Goal: Task Accomplishment & Management: Complete application form

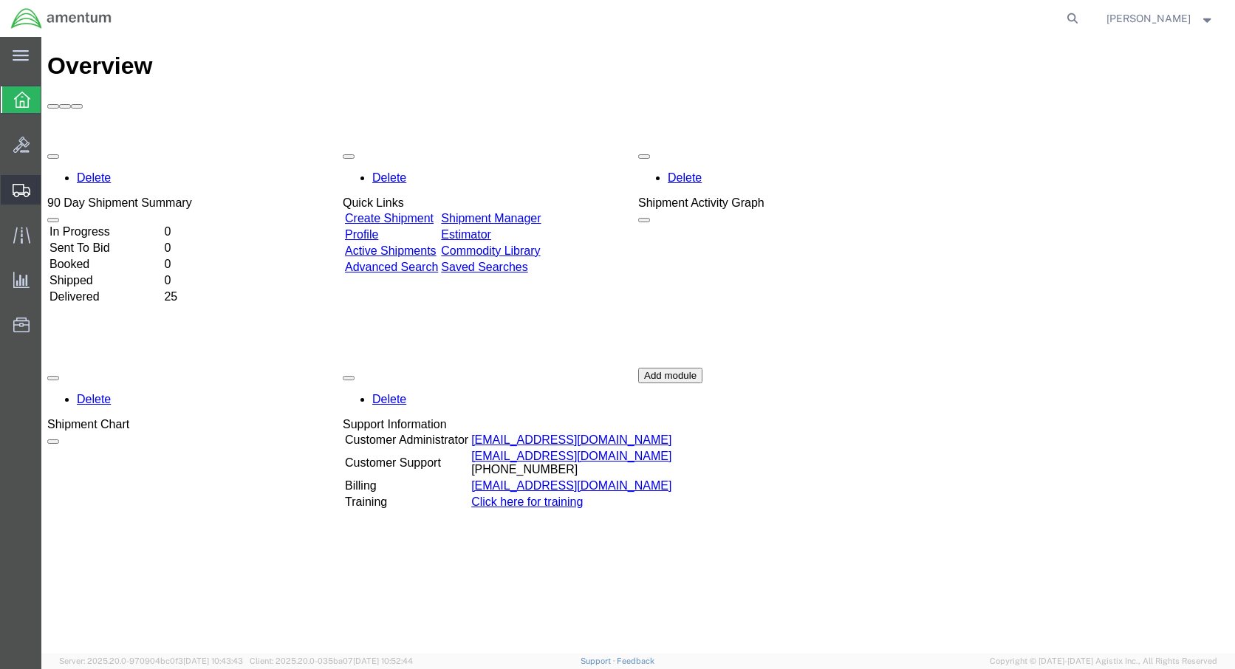
click at [0, 0] on span "Create Shipment" at bounding box center [0, 0] width 0 height 0
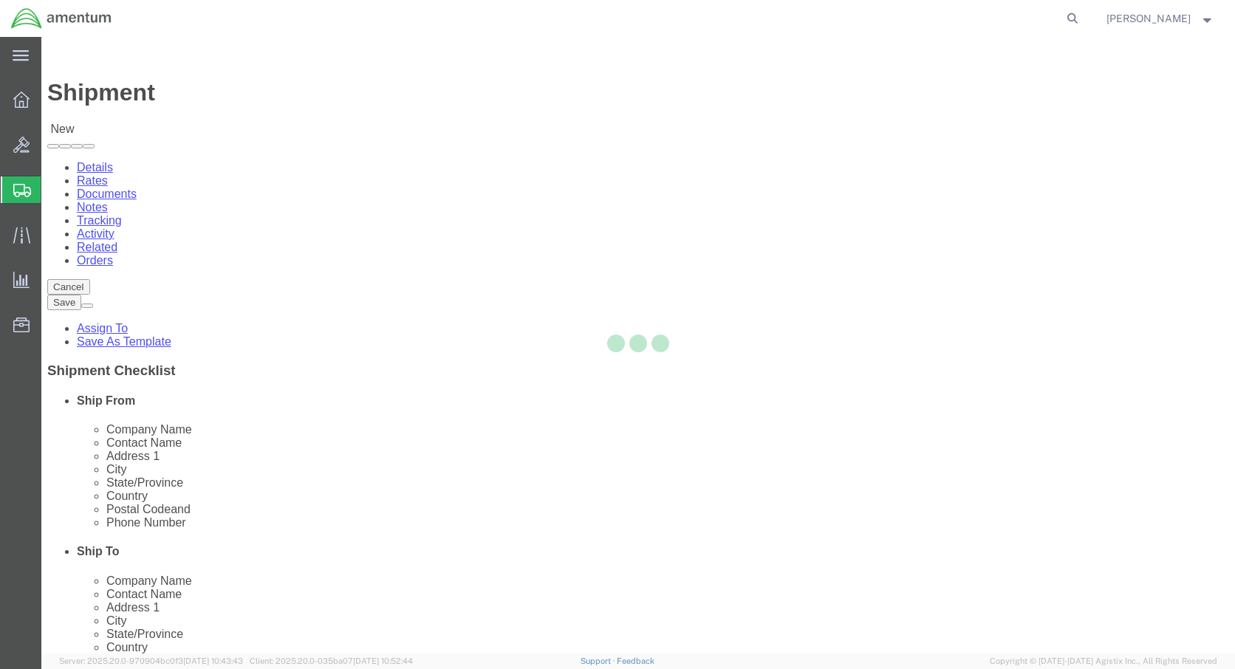
select select
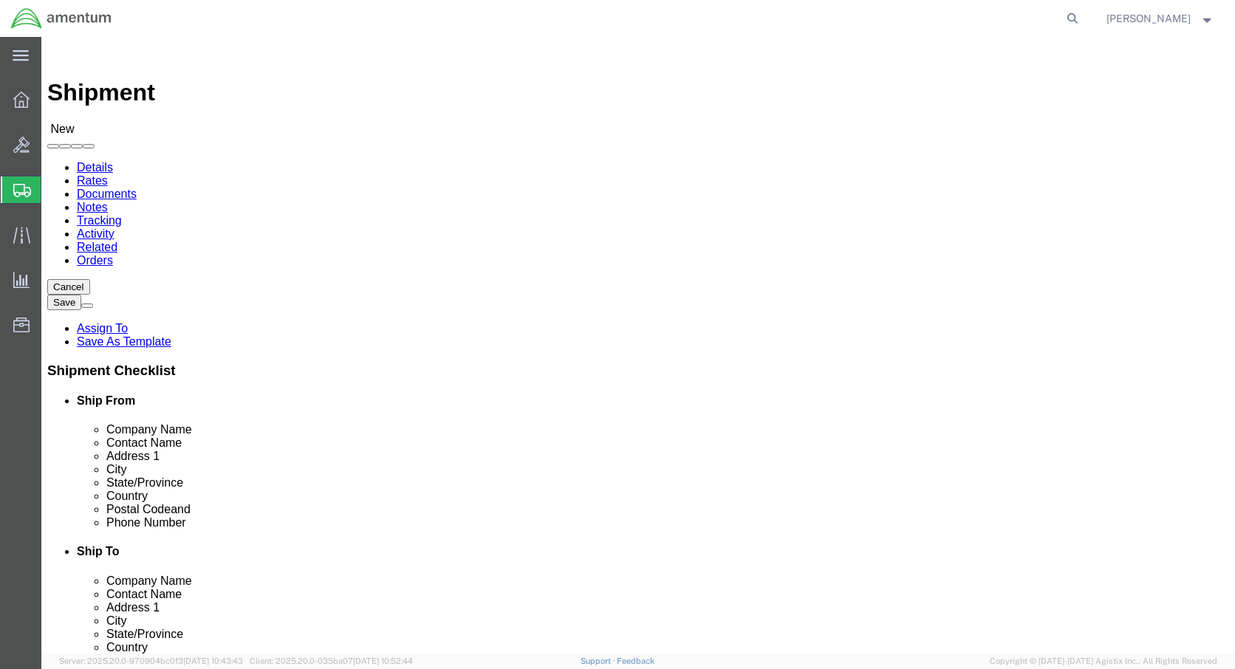
click body "Shipment New Details Rates Documents Notes Tracking Activity Related Orders Can…"
select select "59333"
select select "AK"
click input "text"
type input "[PERSON_NAME]"
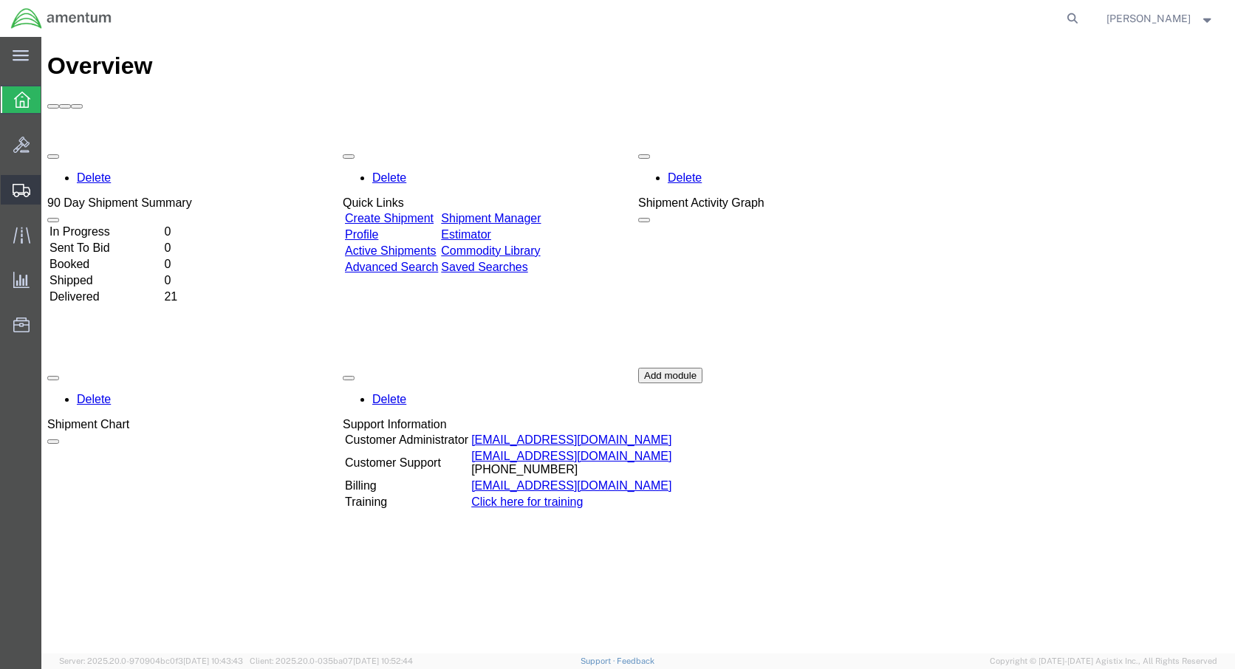
click at [0, 0] on span "Create Shipment" at bounding box center [0, 0] width 0 height 0
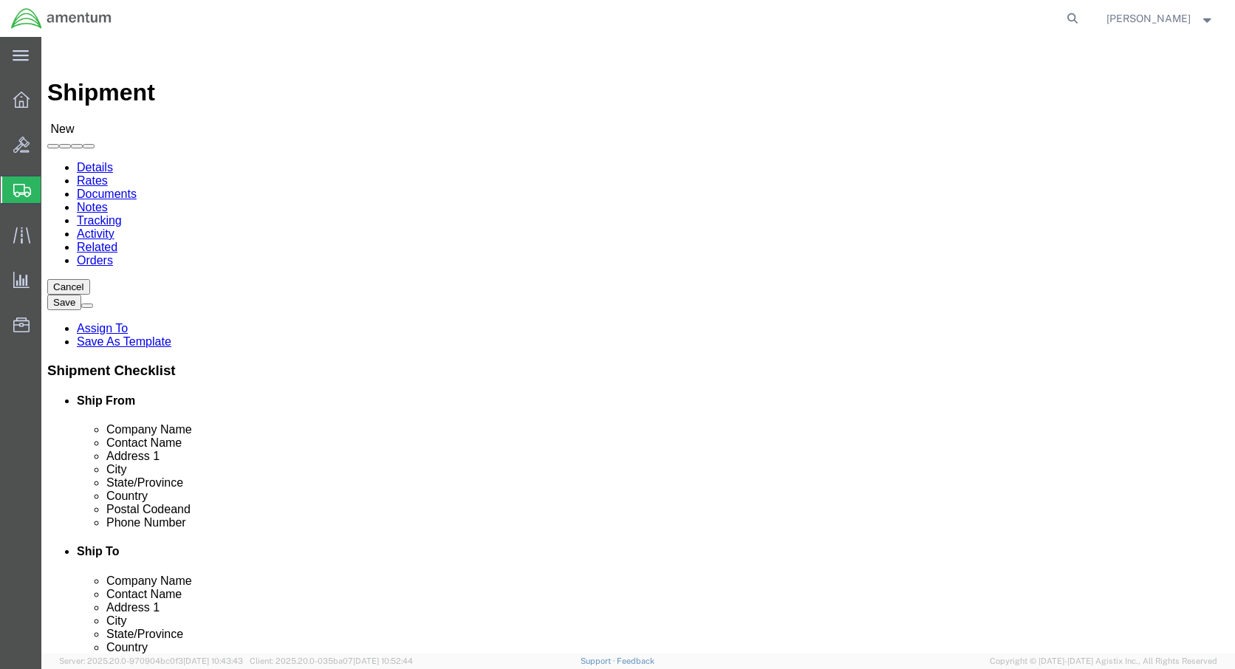
select select
click body "Shipment New Details Rates Documents Notes Tracking Activity Related Orders Can…"
select select "59333"
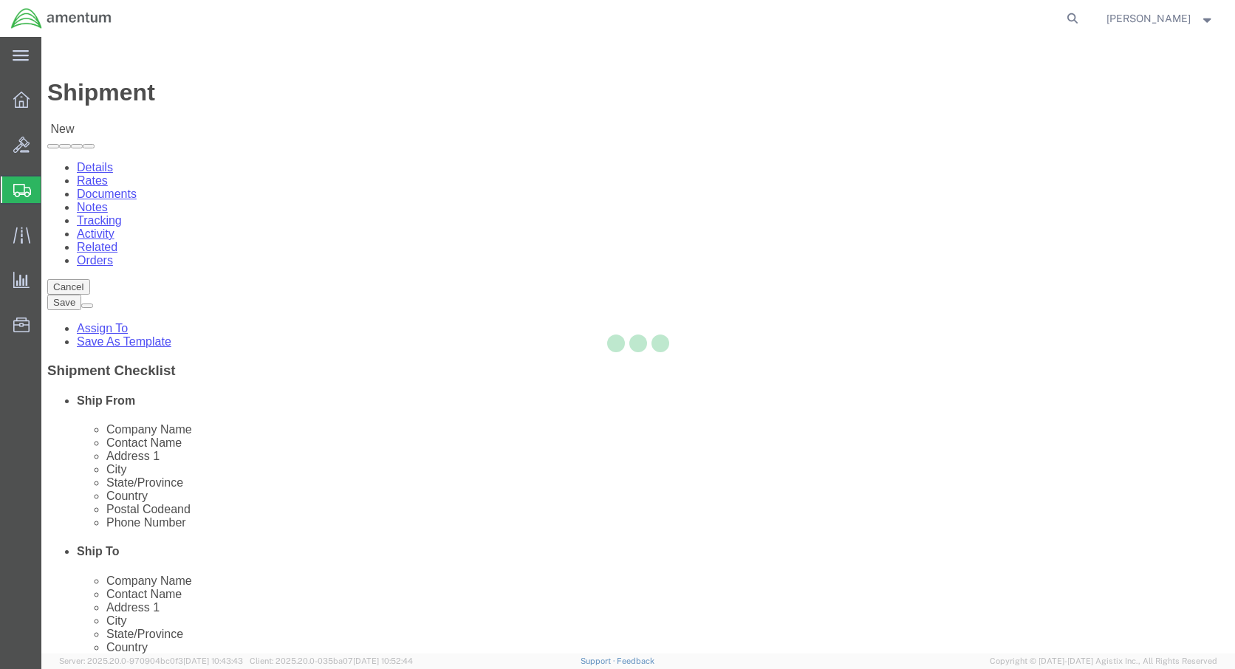
select select "AK"
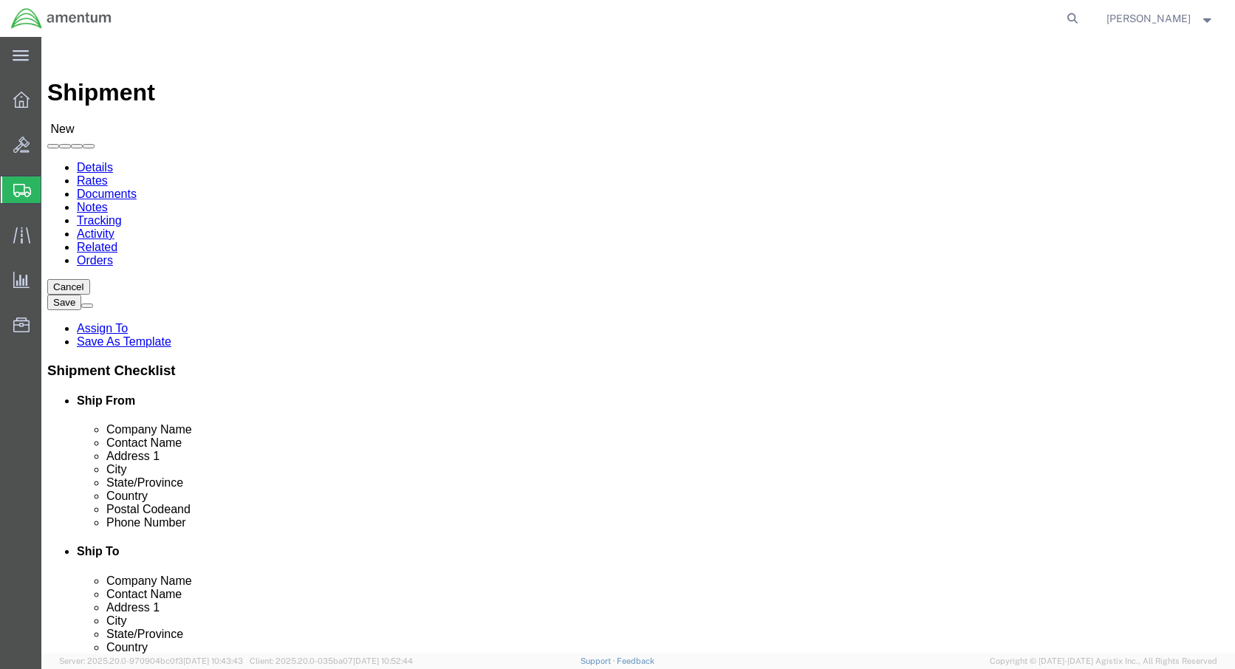
click input "text"
type input "[PERSON_NAME]"
drag, startPoint x: 222, startPoint y: 499, endPoint x: 281, endPoint y: 500, distance: 59.1
click input "text"
type input "1-907-353-2077"
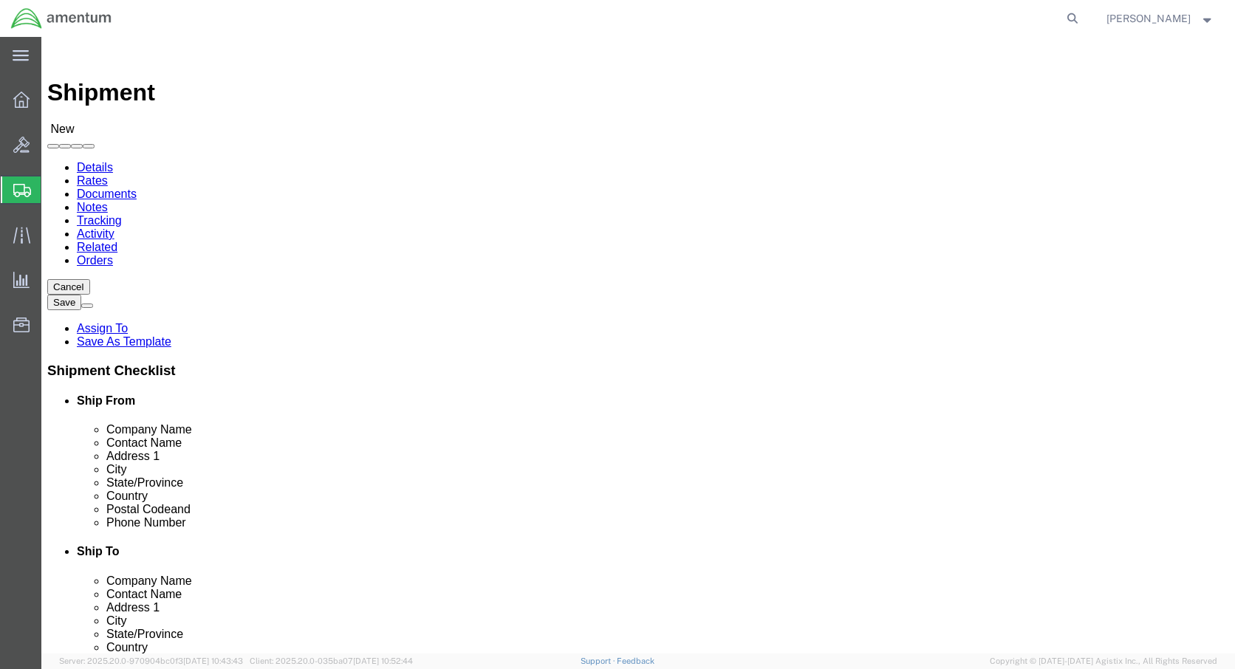
click input "text"
type input "p"
type input "jennifer.a.pilant.ctr@army.mil"
click input "checkbox"
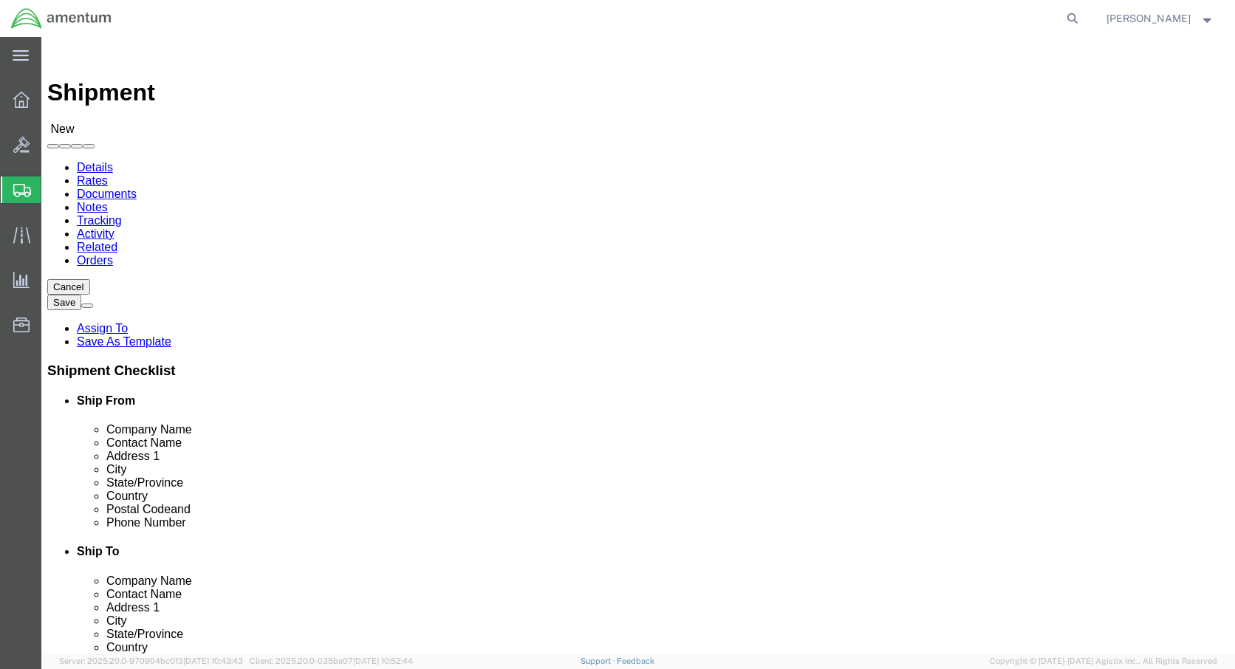
checkbox input "true"
click body "Shipment New Details Rates Documents Notes Tracking Activity Related Orders Can…"
select select "42645"
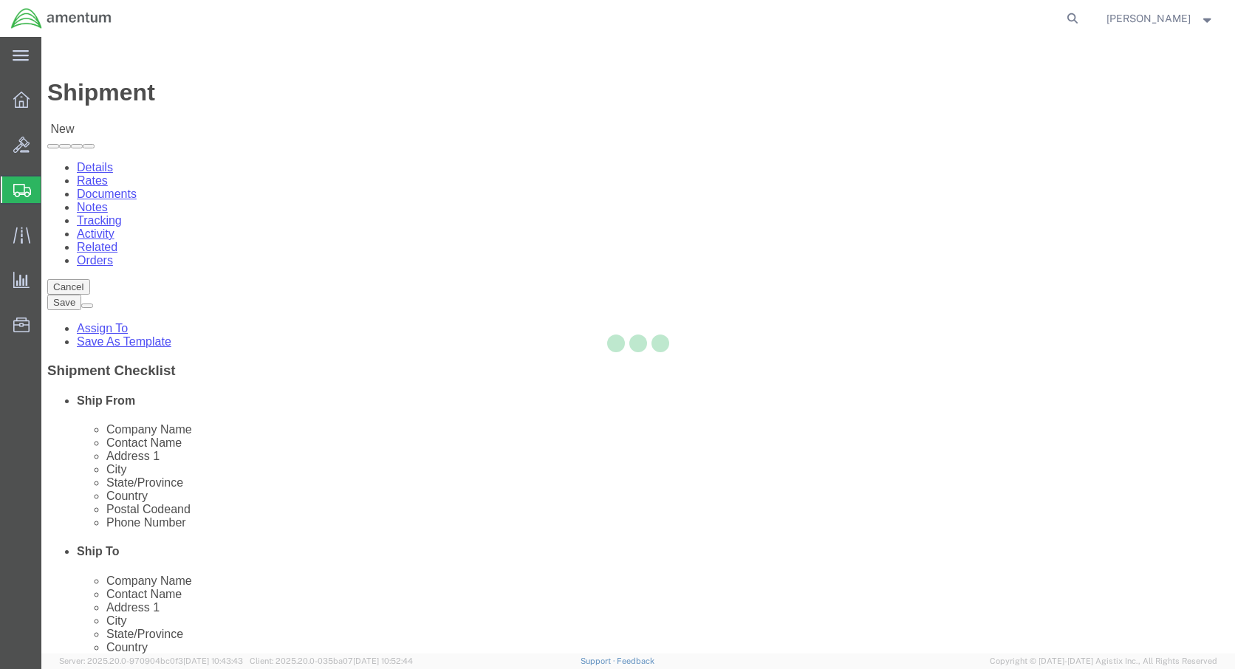
select select "WA"
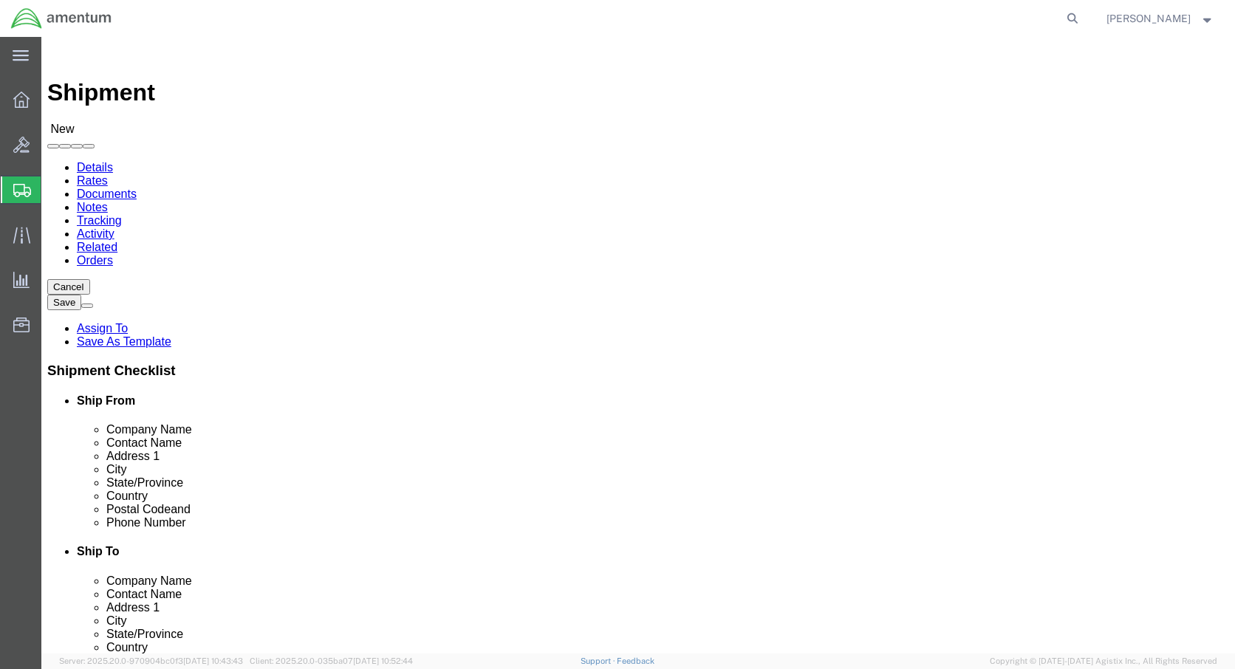
click input "text"
type input "Richard Varela"
click input "text"
type input "richard"
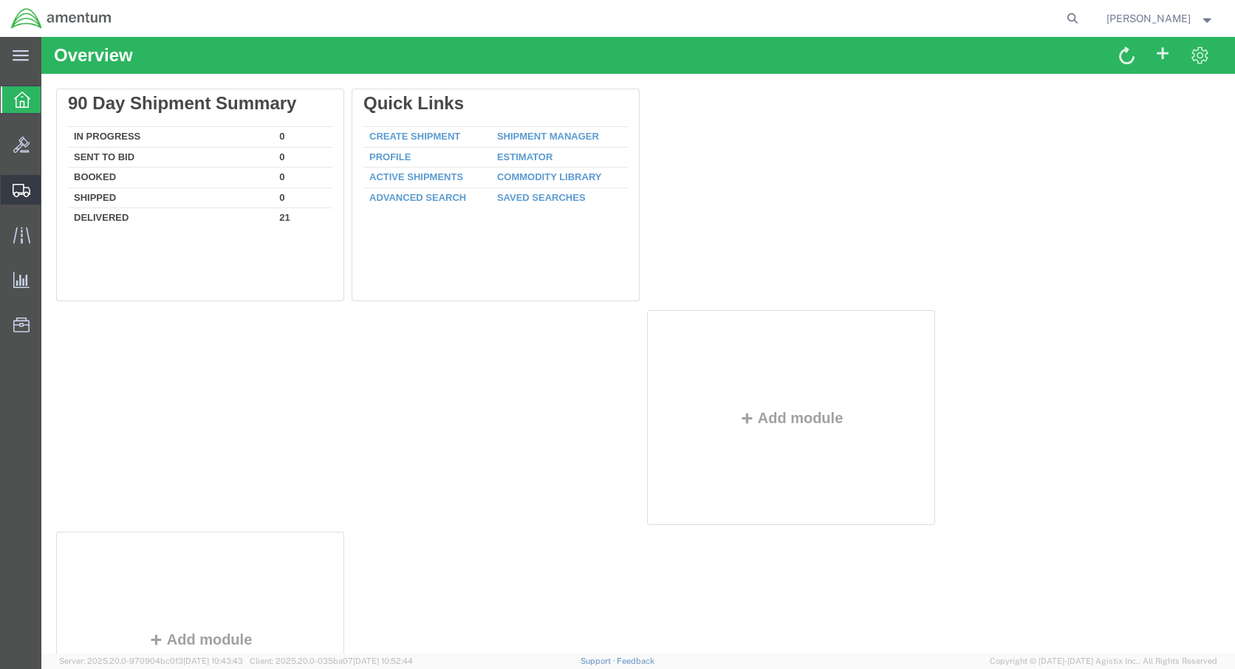
click at [0, 0] on span "Create Shipment" at bounding box center [0, 0] width 0 height 0
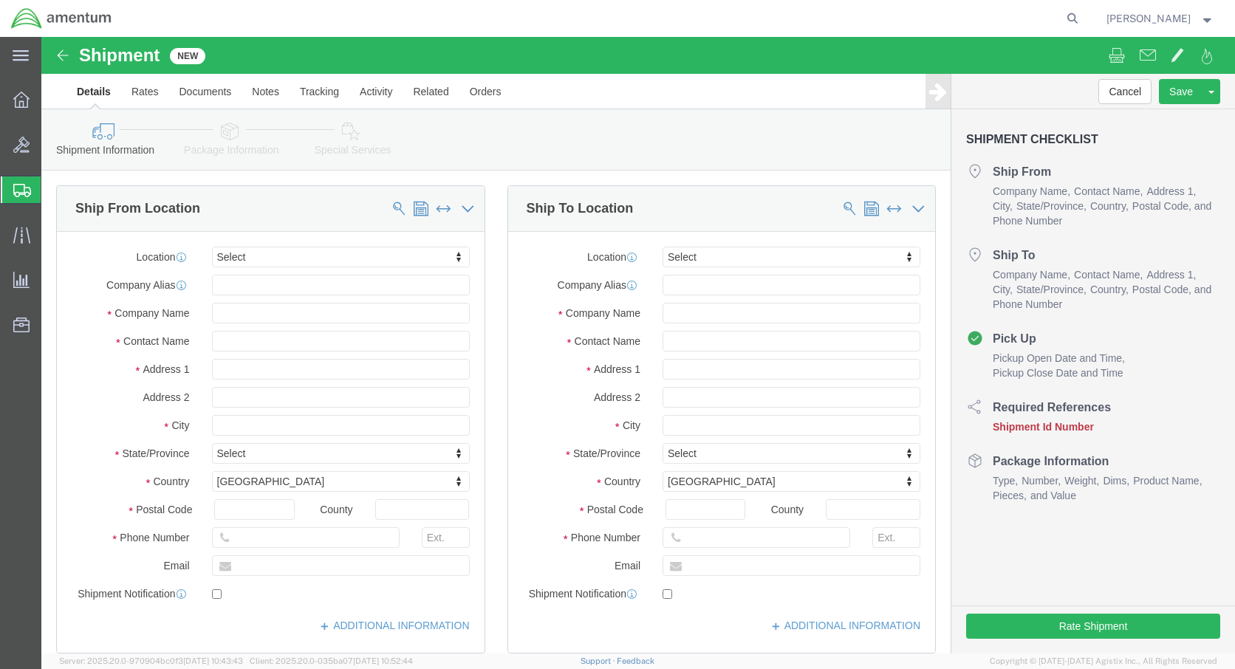
select select
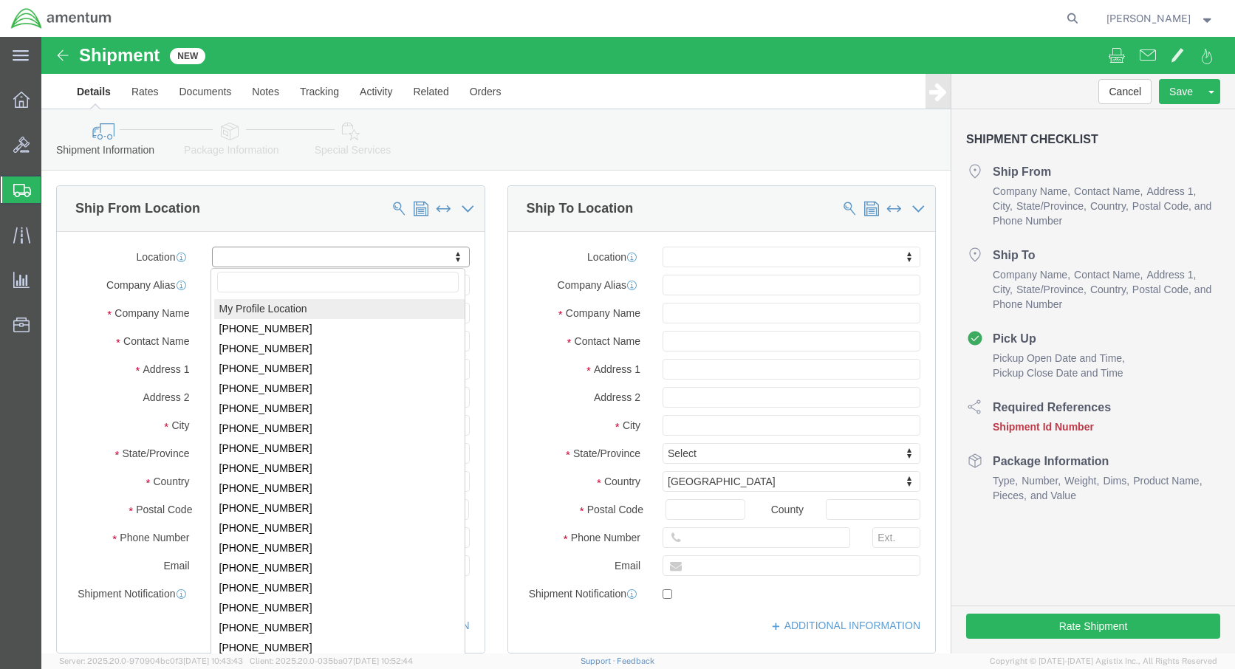
click body "Shipment New Details Rates Documents Notes Tracking Activity Related Orders Can…"
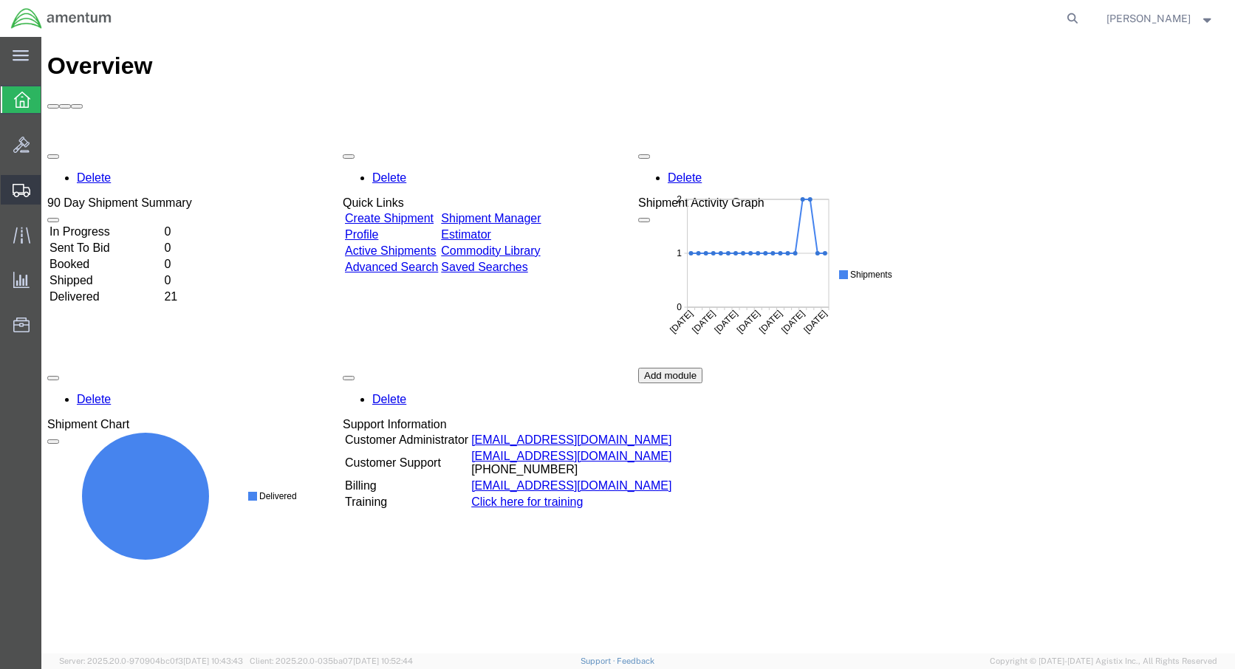
click at [24, 191] on icon at bounding box center [22, 190] width 18 height 13
click at [0, 0] on span "Create Shipment" at bounding box center [0, 0] width 0 height 0
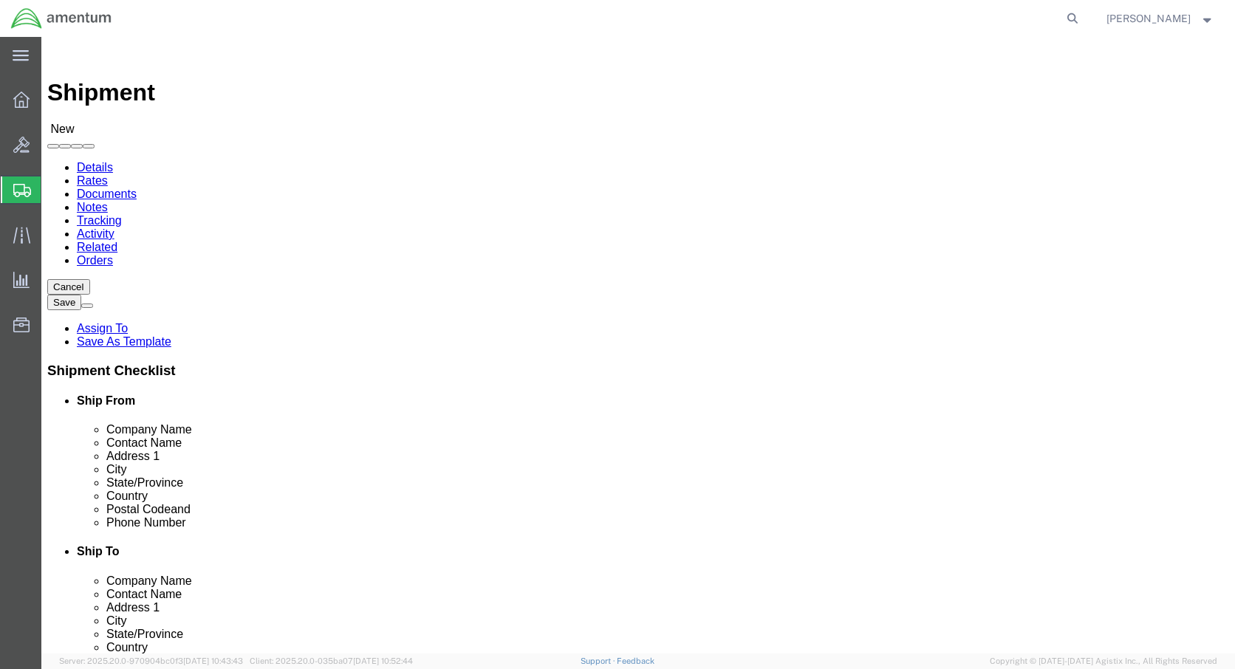
select select
click body "Shipment New Details Rates Documents Notes Tracking Activity Related Orders Can…"
select select "59333"
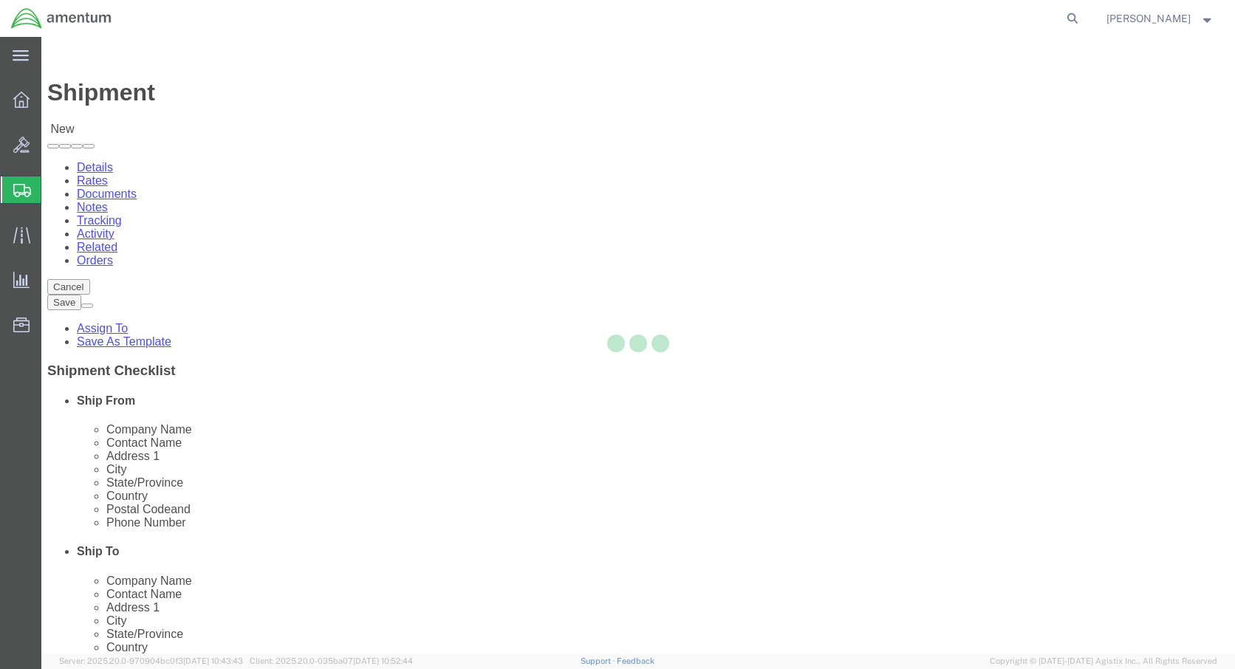
select select "AK"
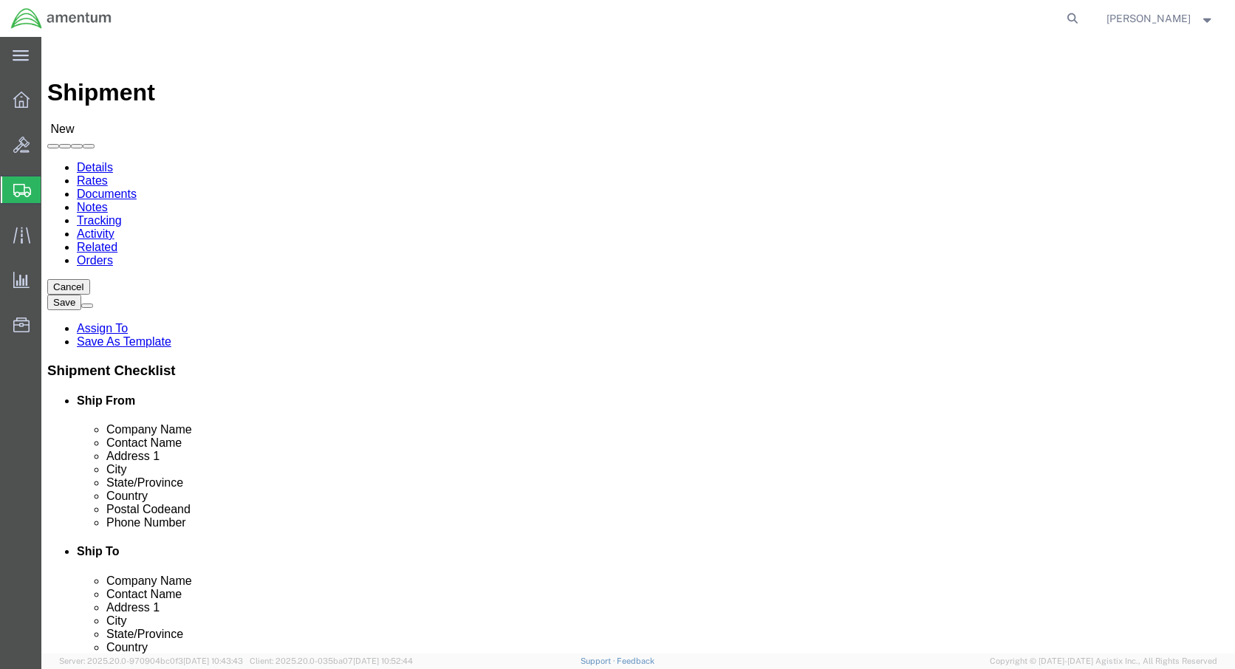
click input "text"
type input "[PERSON_NAME]"
click input "text"
type input "Hanger 7, Rm 125"
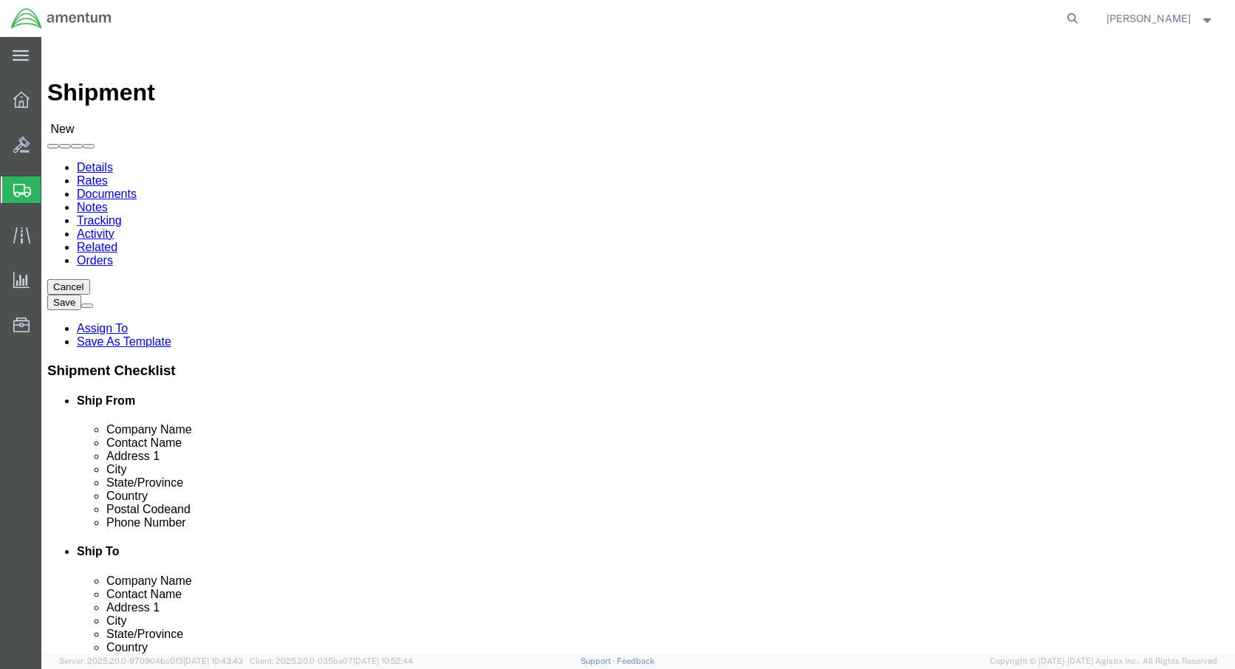
drag, startPoint x: 193, startPoint y: 500, endPoint x: 366, endPoint y: 505, distance: 172.1
click div "Phone Number"
type input "1-907-353-2077"
click input "text"
type input "jennifer.a.pilant.ctrctr"
